Goal: Transaction & Acquisition: Purchase product/service

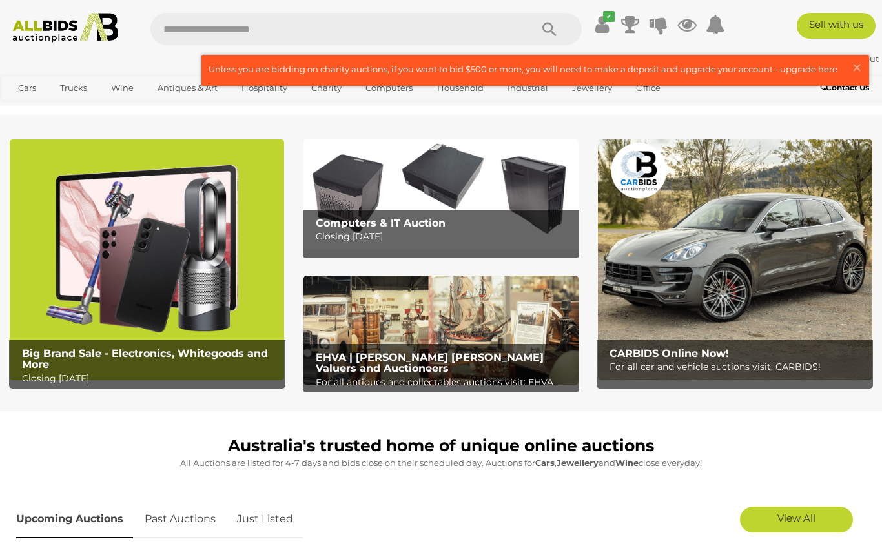
click at [80, 282] on img at bounding box center [147, 259] width 274 height 241
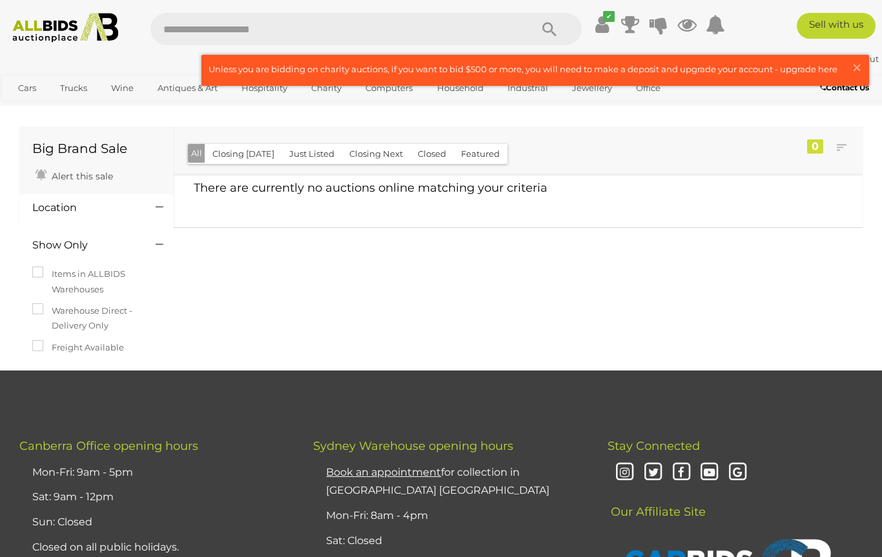
click at [0, 0] on link "Bedroom, Bathroom & Laundry" at bounding box center [0, 0] width 0 height 0
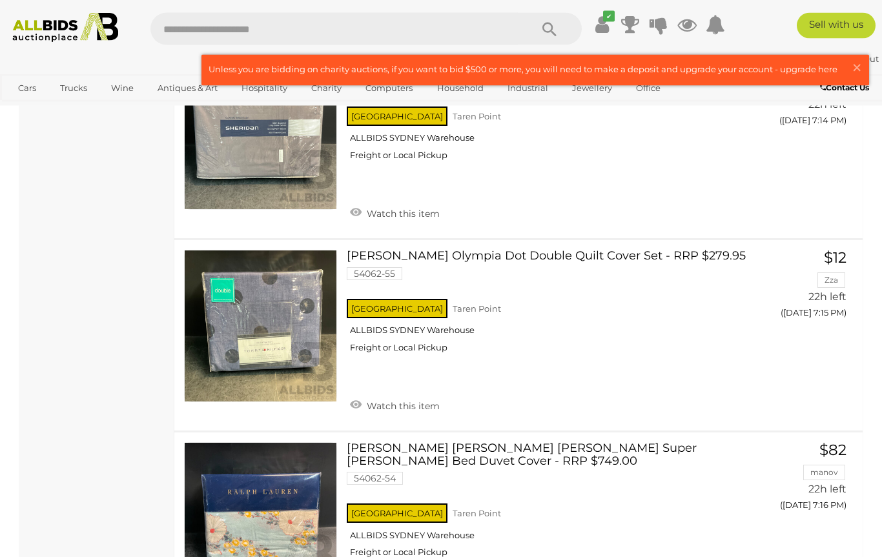
scroll to position [2669, 0]
click at [0, 0] on link "Domestic Cleaning Equipment & Supplies" at bounding box center [0, 0] width 0 height 0
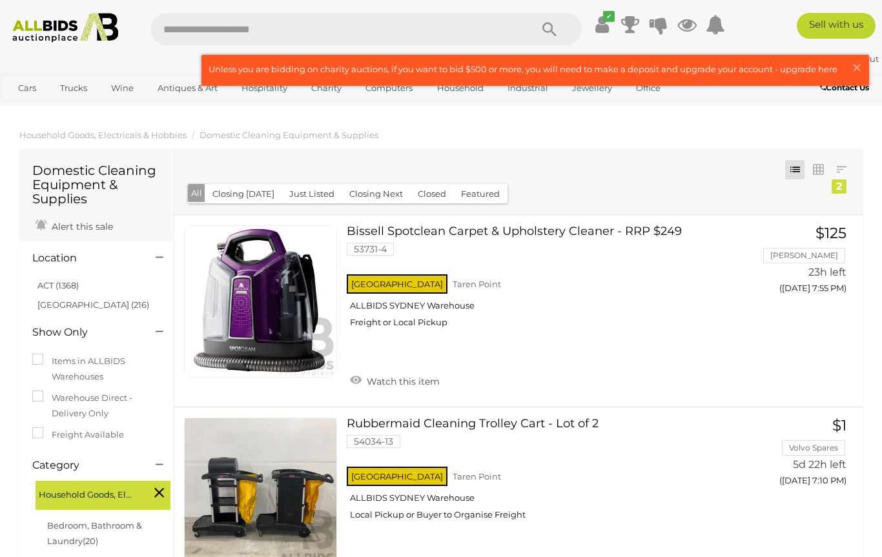
click at [502, 23] on input "text" at bounding box center [333, 29] width 367 height 32
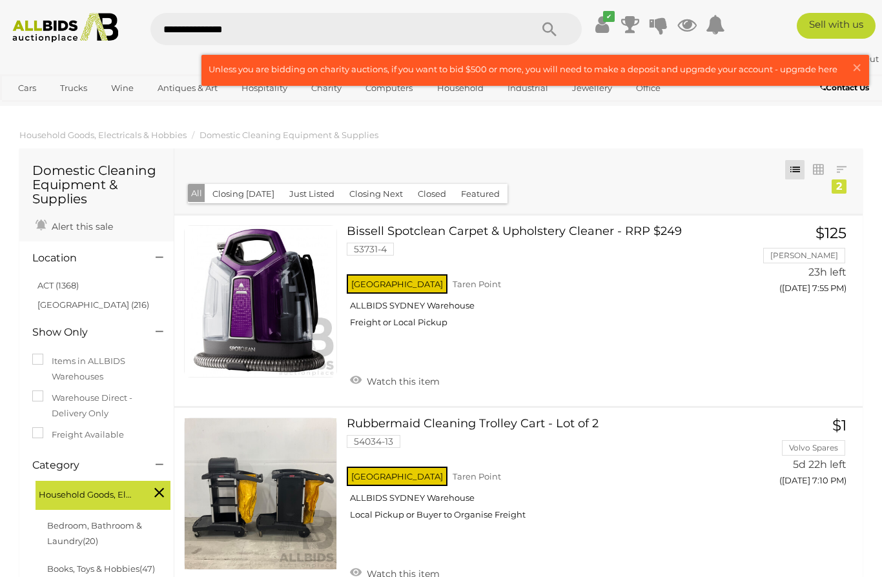
type input "**********"
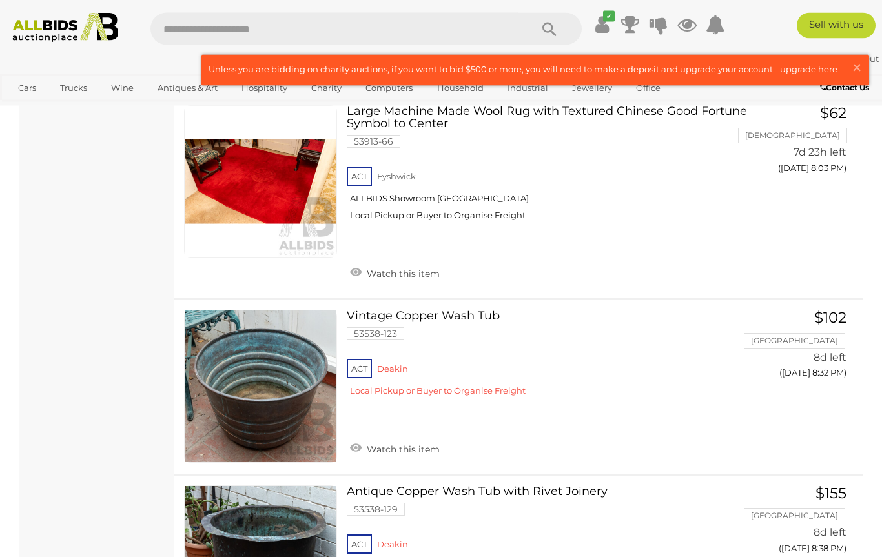
scroll to position [4383, 0]
click at [0, 0] on link "Fashion & Beauty" at bounding box center [0, 0] width 0 height 0
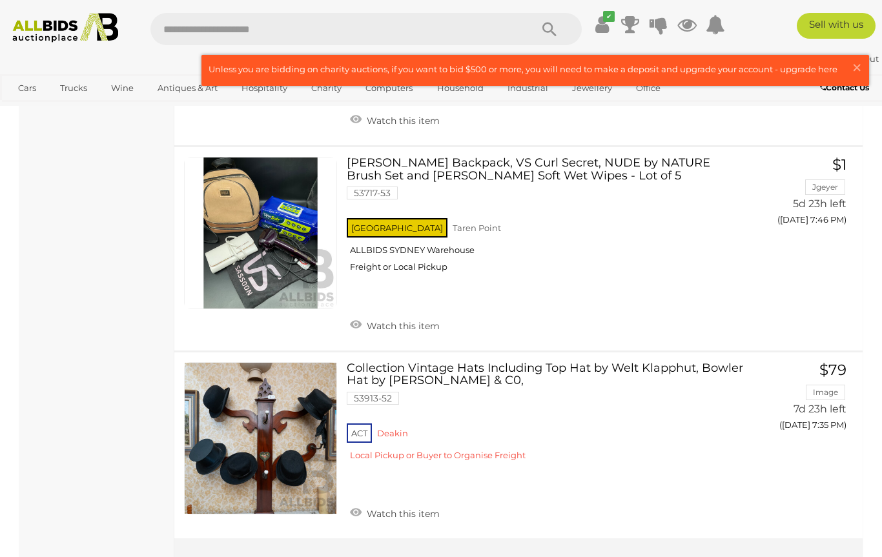
scroll to position [9080, 0]
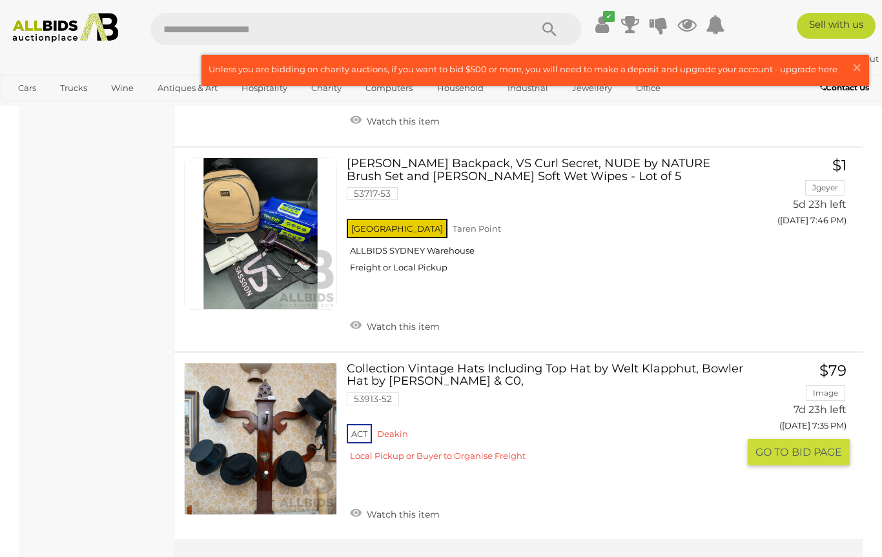
click at [810, 445] on span "BID PAGE" at bounding box center [816, 452] width 50 height 14
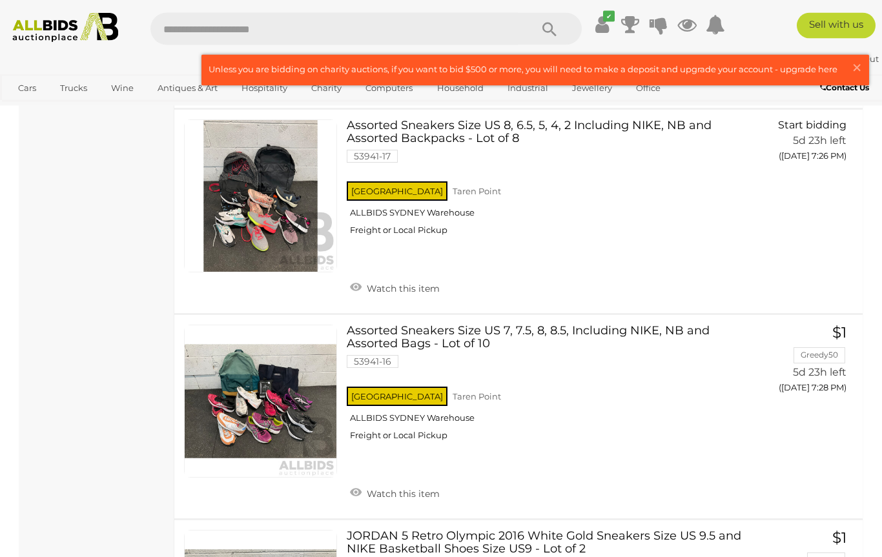
scroll to position [7696, 0]
click at [514, 26] on input "text" at bounding box center [333, 29] width 367 height 32
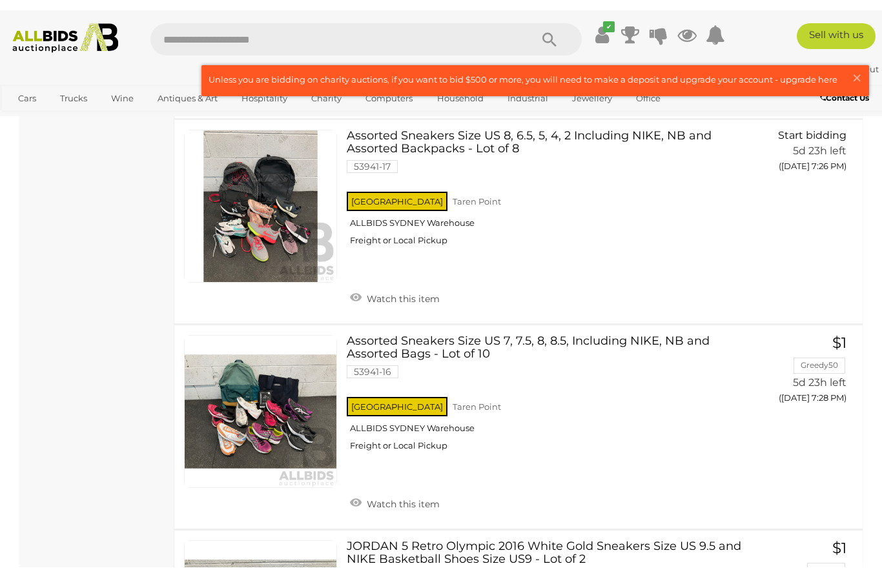
scroll to position [7695, 0]
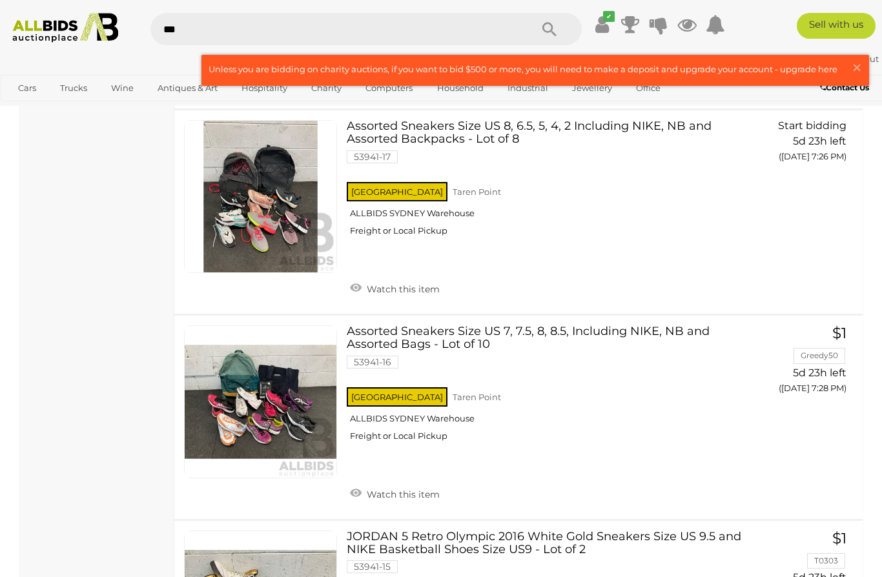
type input "****"
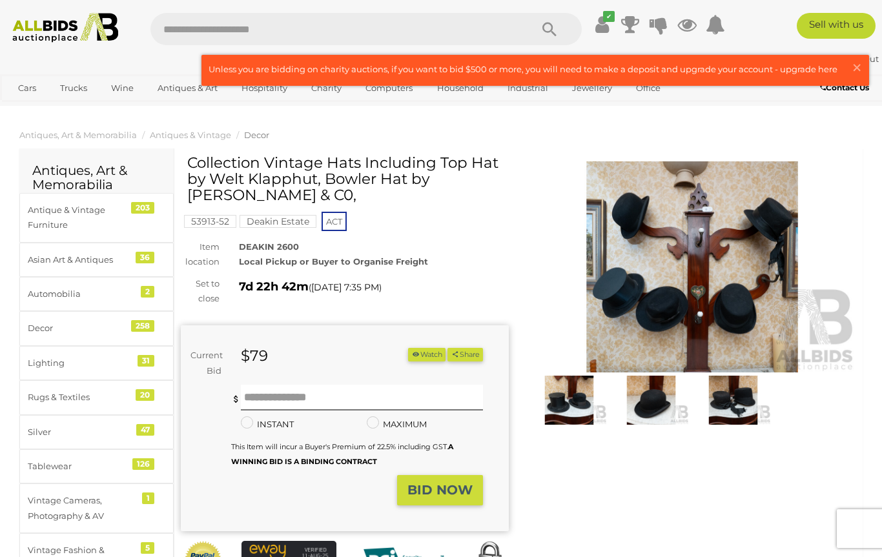
click at [683, 307] on img at bounding box center [692, 266] width 328 height 211
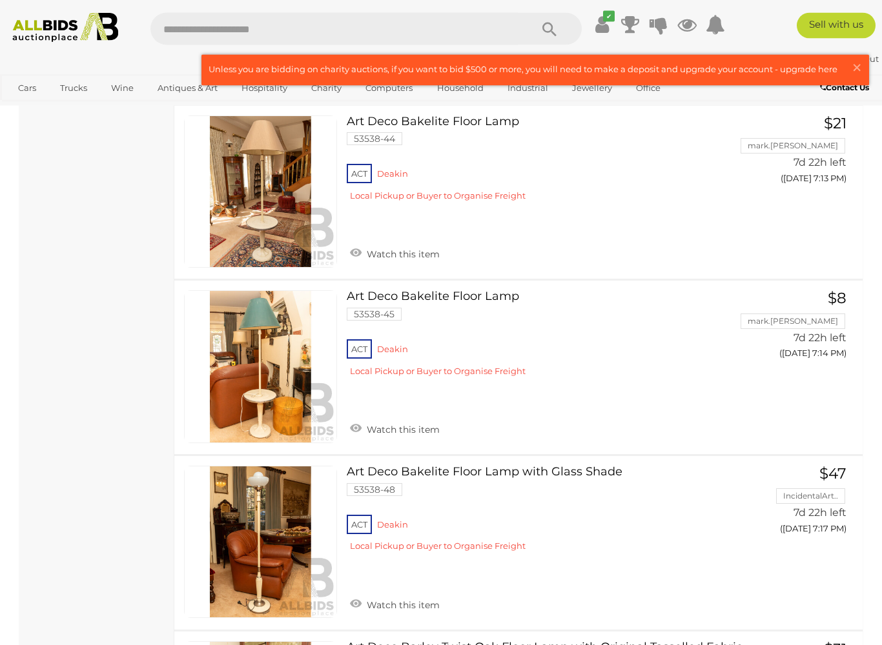
scroll to position [2993, 0]
click at [820, 367] on button "GO TO BID PAGE" at bounding box center [798, 380] width 102 height 26
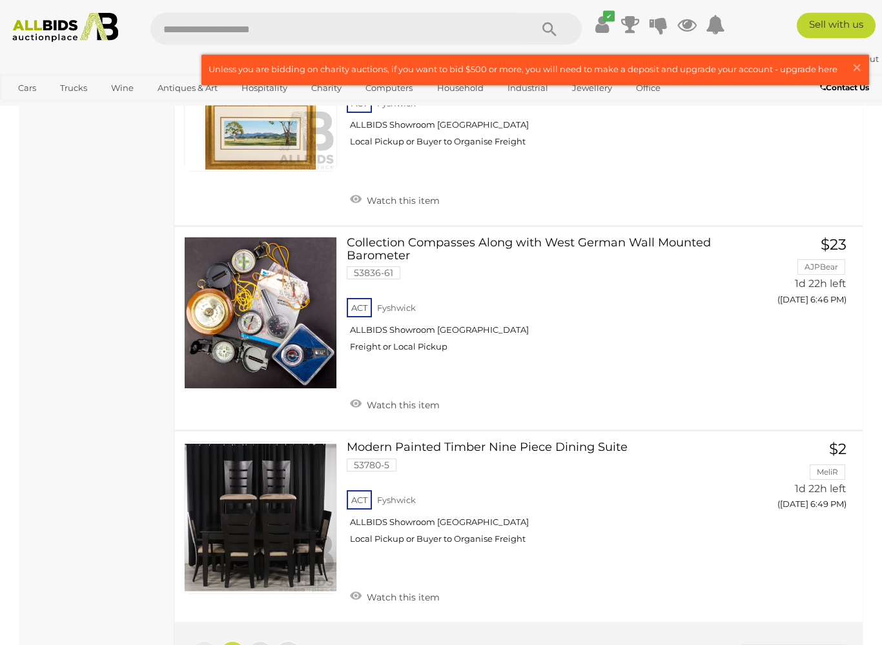
scroll to position [9205, 0]
click at [265, 556] on link "2" at bounding box center [260, 654] width 26 height 26
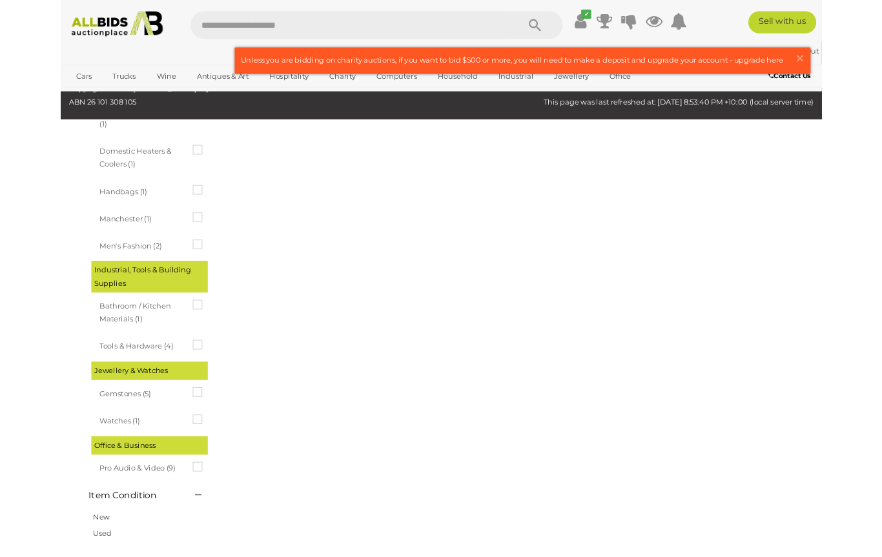
scroll to position [0, 0]
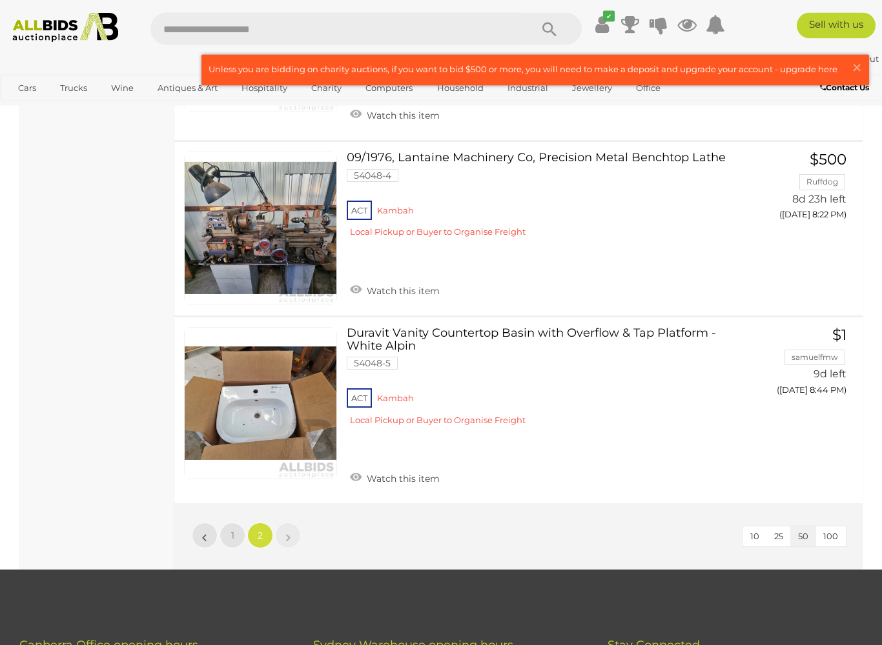
scroll to position [7435, 0]
click at [0, 0] on link "White Goods" at bounding box center [0, 0] width 0 height 0
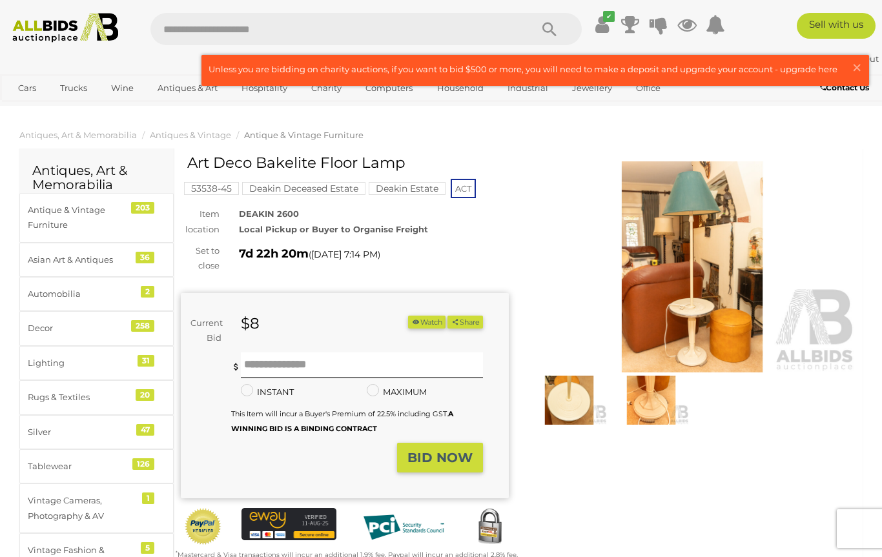
click at [711, 298] on img at bounding box center [692, 266] width 328 height 211
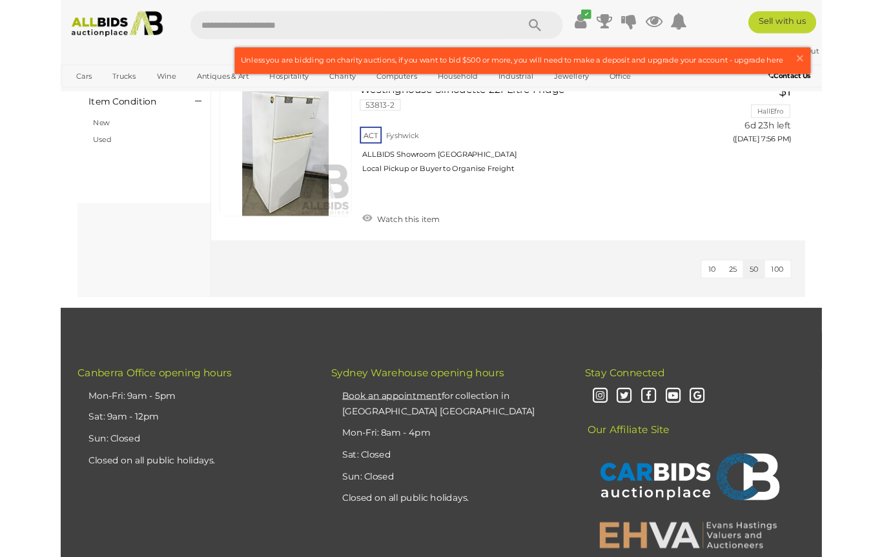
scroll to position [594, 0]
